Goal: Check status: Check status

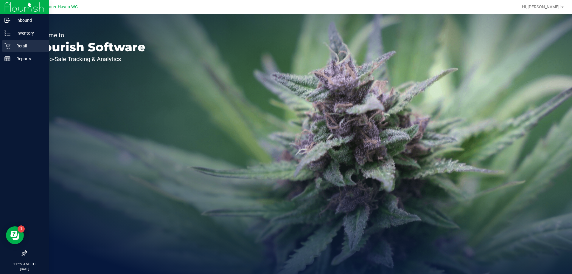
click at [1, 44] on link "Retail" at bounding box center [24, 46] width 49 height 13
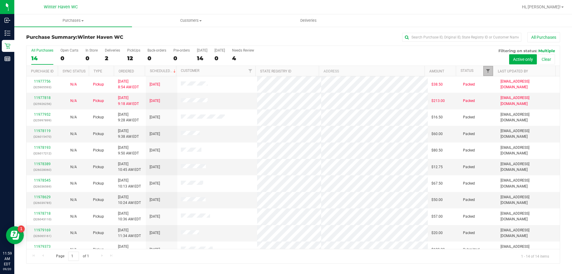
click at [487, 70] on span "Filter" at bounding box center [488, 71] width 5 height 5
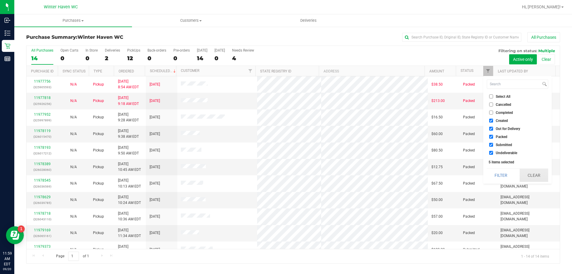
click at [535, 174] on button "Clear" at bounding box center [534, 175] width 29 height 13
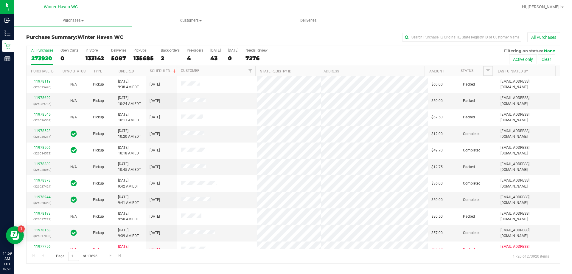
click at [490, 72] on span "Filter" at bounding box center [488, 71] width 5 height 5
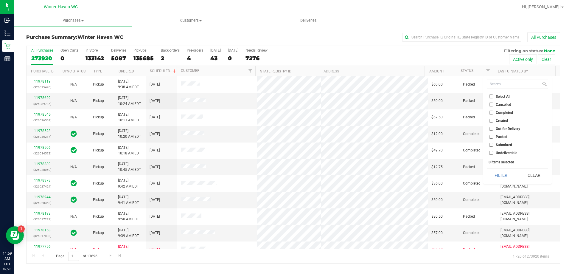
click at [489, 142] on li "Submitted" at bounding box center [517, 145] width 61 height 6
click at [493, 146] on label "Submitted" at bounding box center [500, 145] width 23 height 4
click at [493, 146] on input "Submitted" at bounding box center [491, 145] width 4 height 4
checkbox input "true"
click at [498, 173] on button "Filter" at bounding box center [501, 175] width 29 height 13
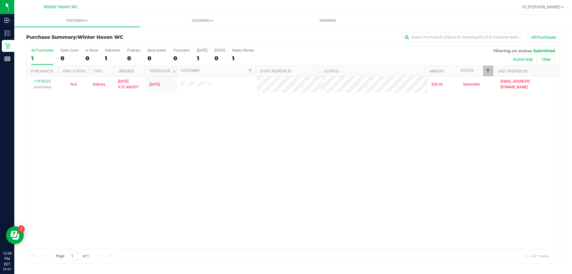
click at [486, 69] on span "Filter" at bounding box center [488, 71] width 5 height 5
click at [410, 144] on div "11978233 (326018065) N/A Delivery [DATE] 9:22 AM EDT 9/20/2025 $68.00 Submitted…" at bounding box center [293, 162] width 533 height 173
